Goal: Task Accomplishment & Management: Use online tool/utility

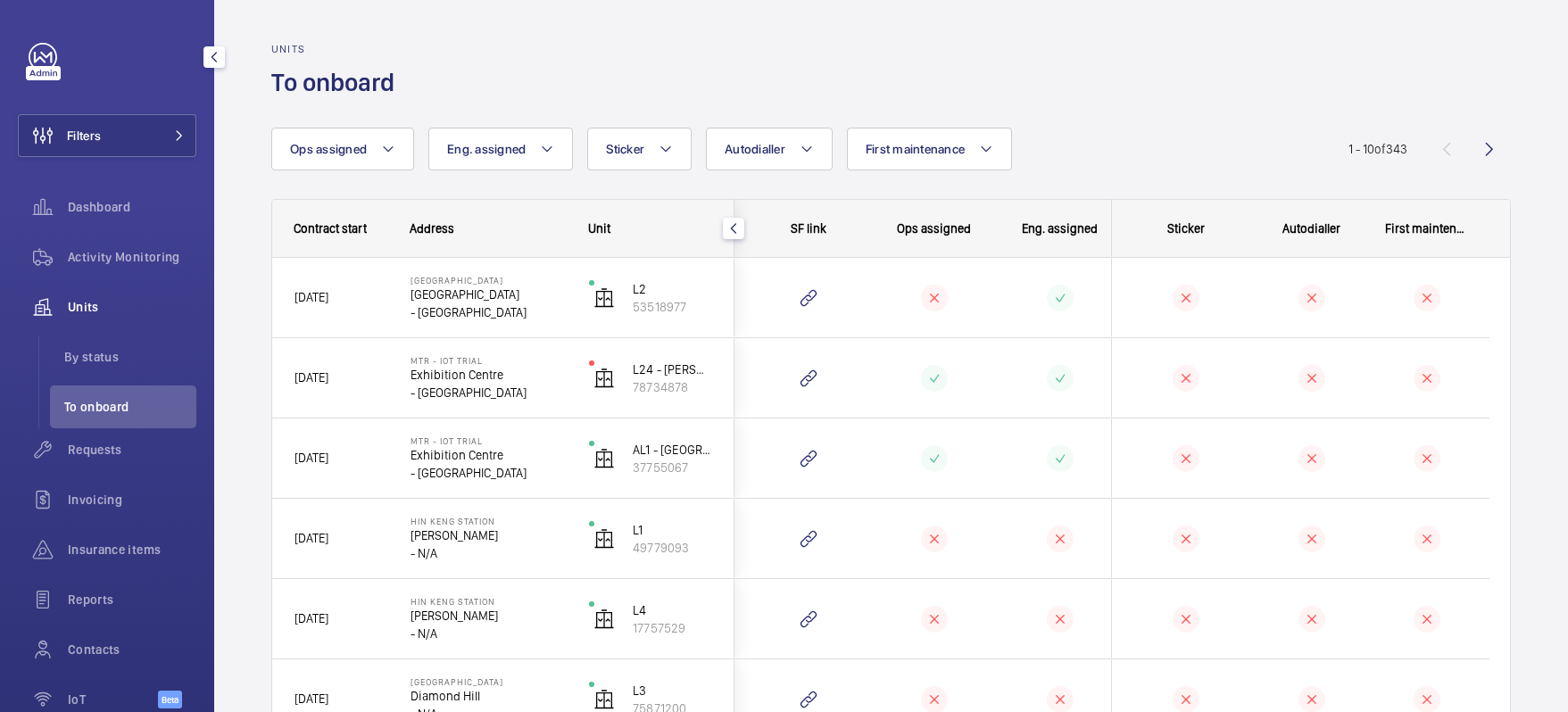
click at [219, 54] on mat-icon "button" at bounding box center [214, 57] width 22 height 14
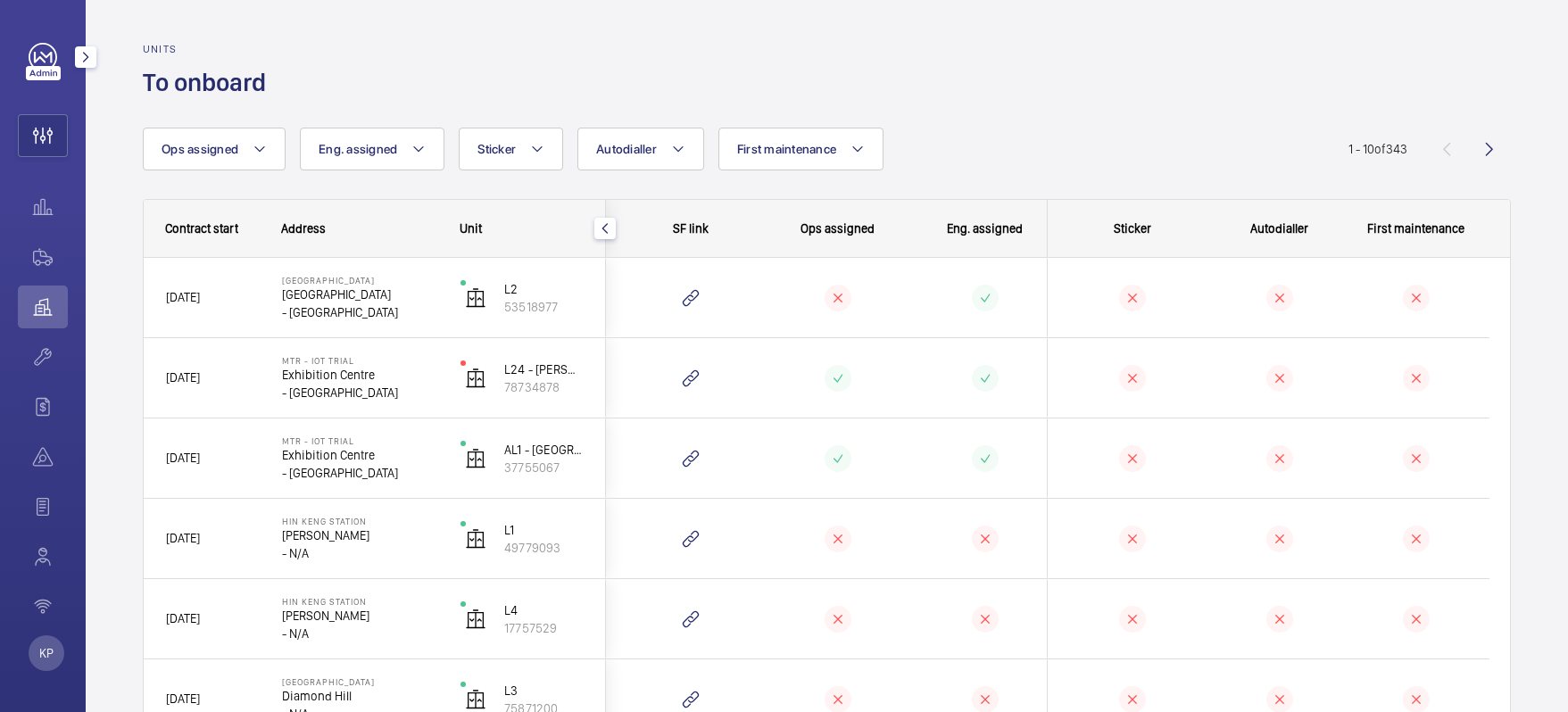
click at [80, 56] on mat-icon "button" at bounding box center [86, 57] width 22 height 14
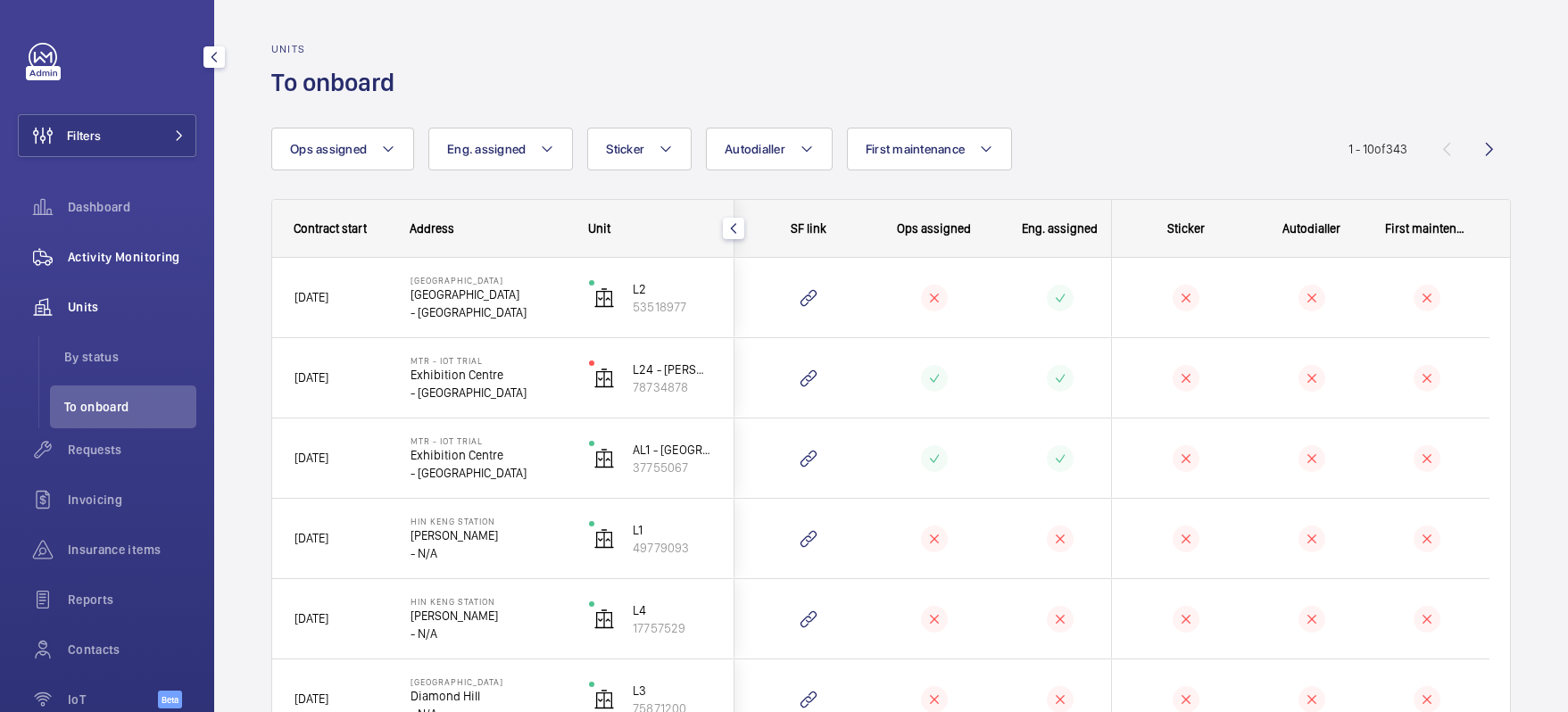
click at [110, 246] on div "Activity Monitoring" at bounding box center [107, 257] width 179 height 42
